Goal: Information Seeking & Learning: Stay updated

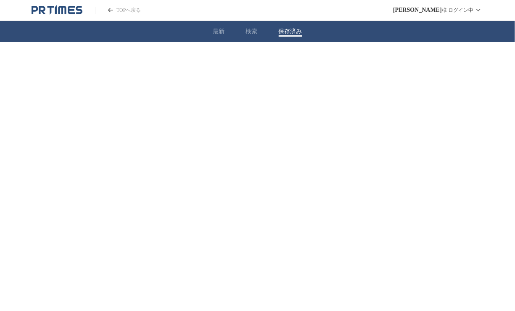
click at [281, 28] on button "保存済み" at bounding box center [291, 32] width 24 height 8
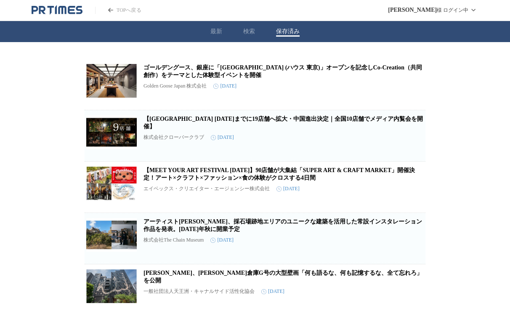
click at [204, 37] on div "最新 検索 保存済み" at bounding box center [255, 31] width 510 height 21
click at [213, 33] on button "最新" at bounding box center [216, 32] width 12 height 8
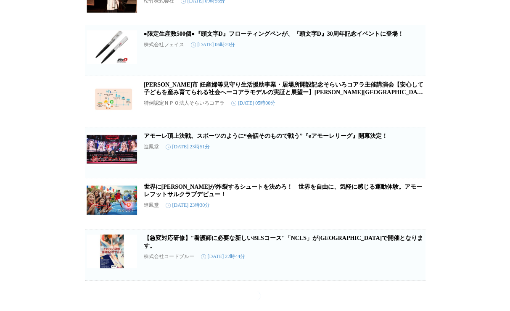
scroll to position [29681, 0]
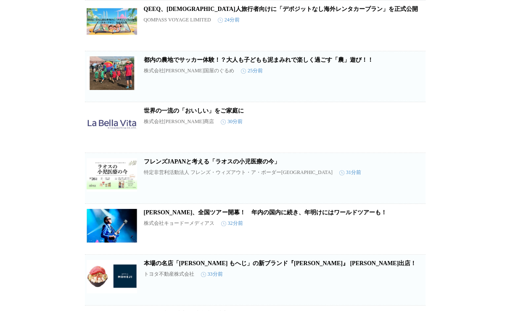
scroll to position [2173, 0]
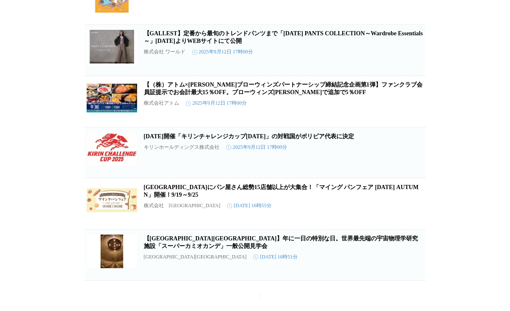
scroll to position [45178, 0]
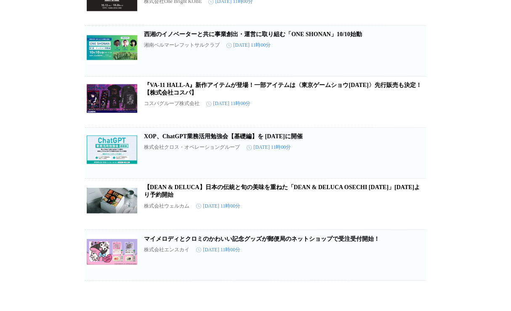
scroll to position [63824, 0]
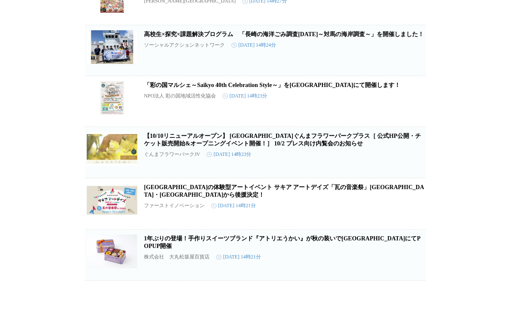
scroll to position [83286, 0]
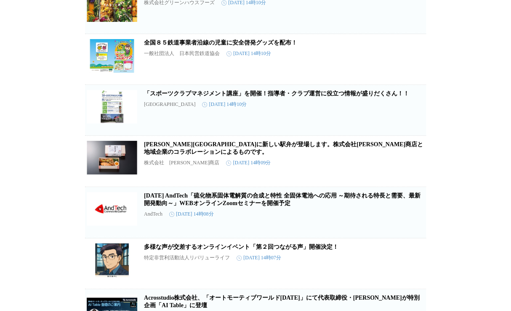
scroll to position [0, 0]
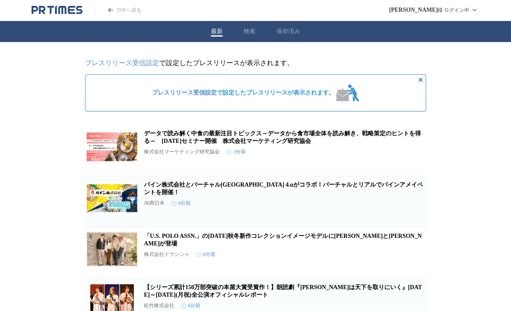
click at [60, 9] on icon "PR TIMESのトップページはこちら" at bounding box center [57, 10] width 51 height 10
